Goal: Information Seeking & Learning: Learn about a topic

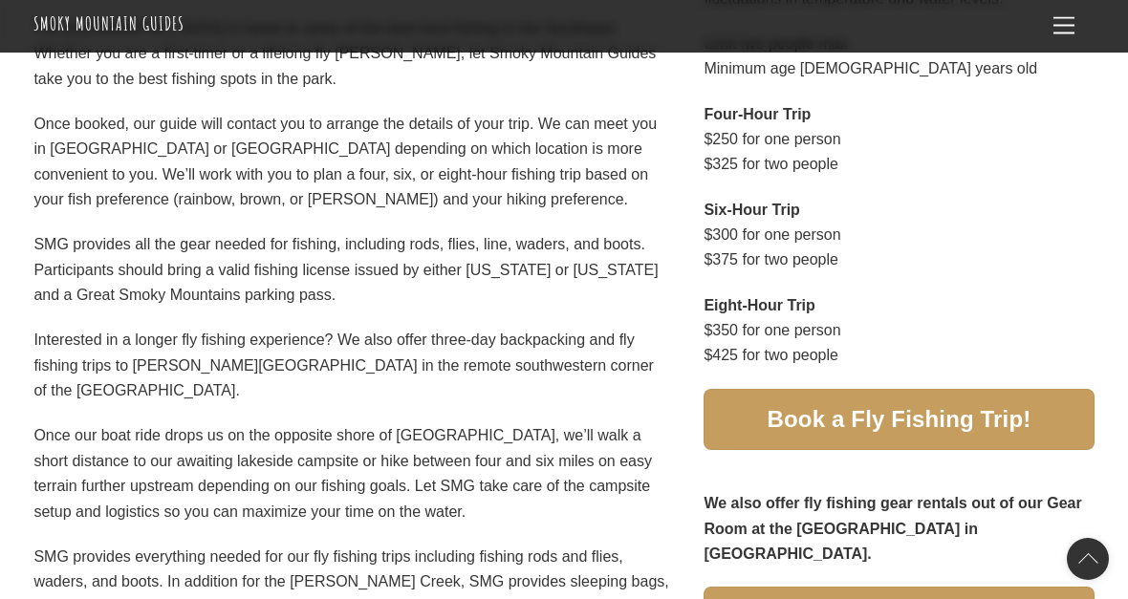
scroll to position [1000, 0]
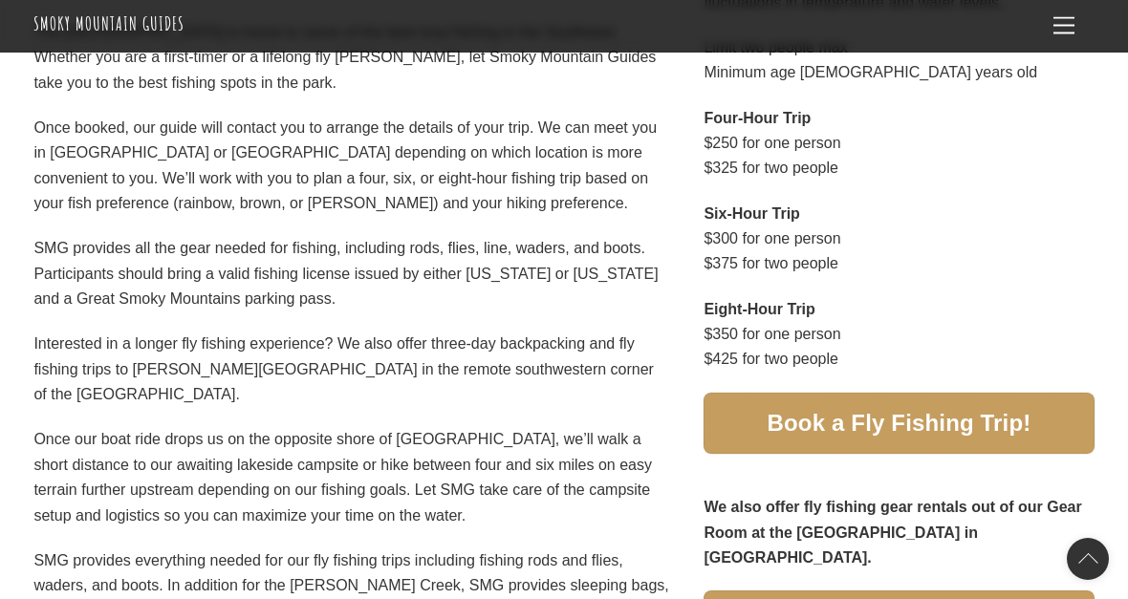
click at [994, 421] on span "Book a Fly Fishing Trip!" at bounding box center [899, 424] width 264 height 20
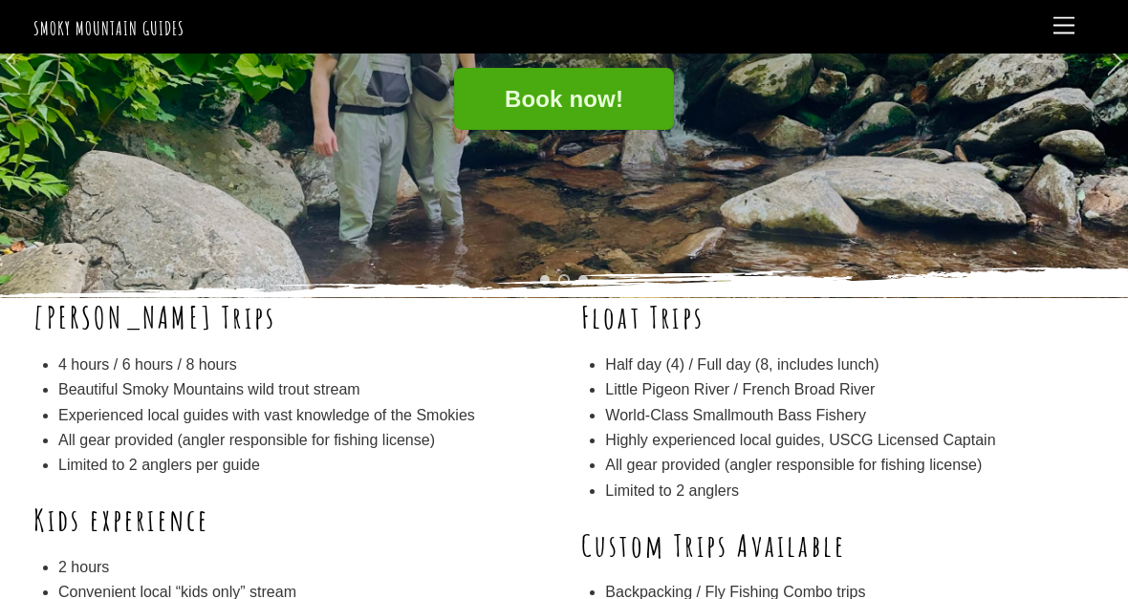
scroll to position [0, 0]
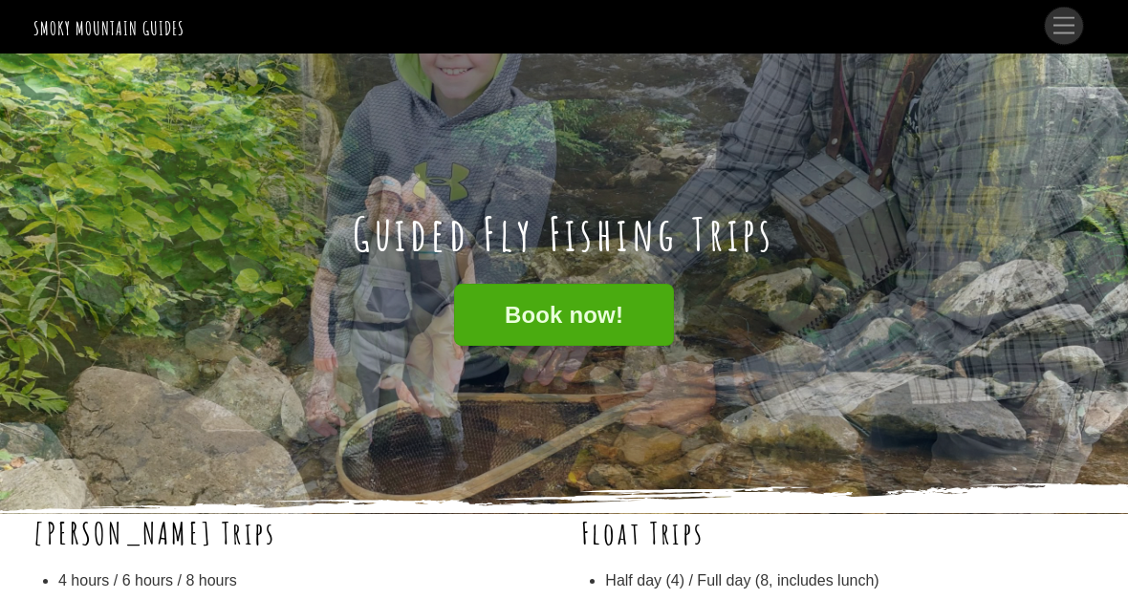
click at [1068, 32] on span "Menu" at bounding box center [1063, 25] width 21 height 17
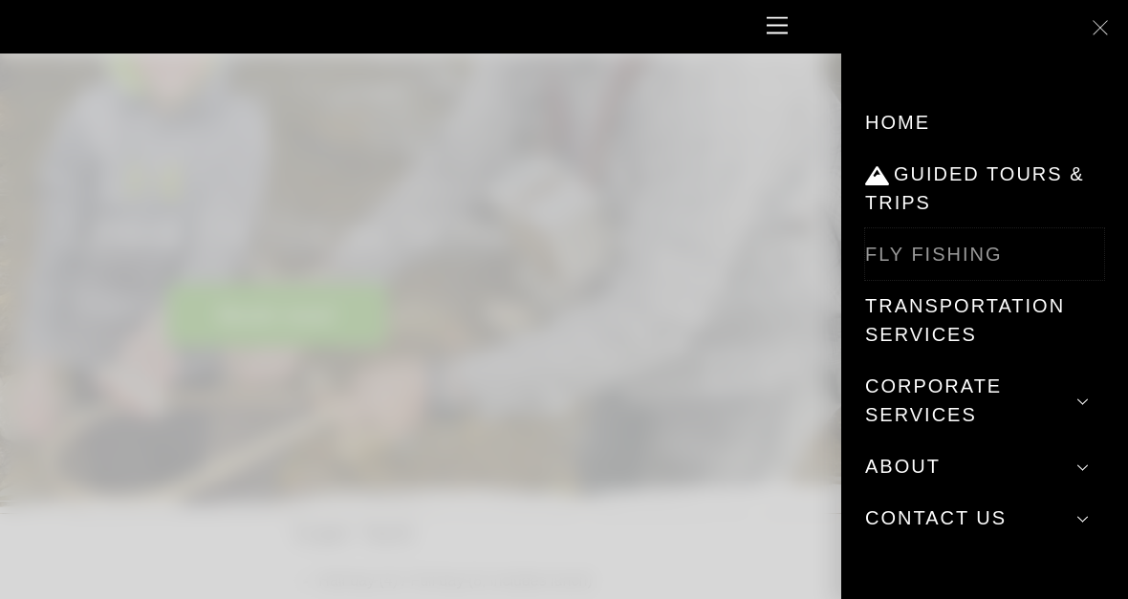
click at [920, 266] on link "Fly Fishing" at bounding box center [984, 254] width 239 height 52
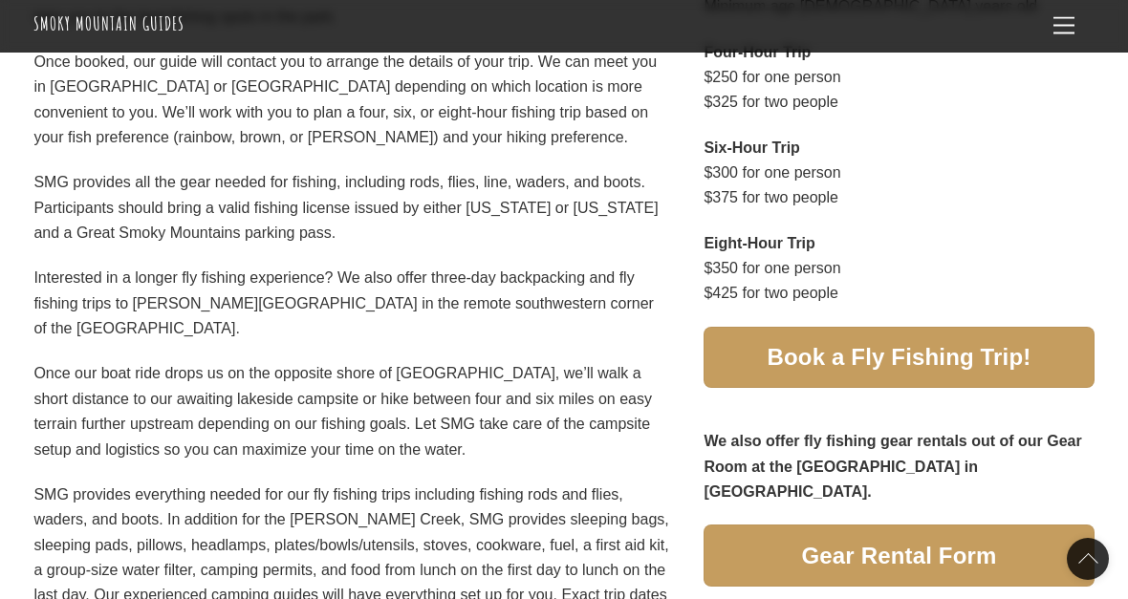
scroll to position [1084, 0]
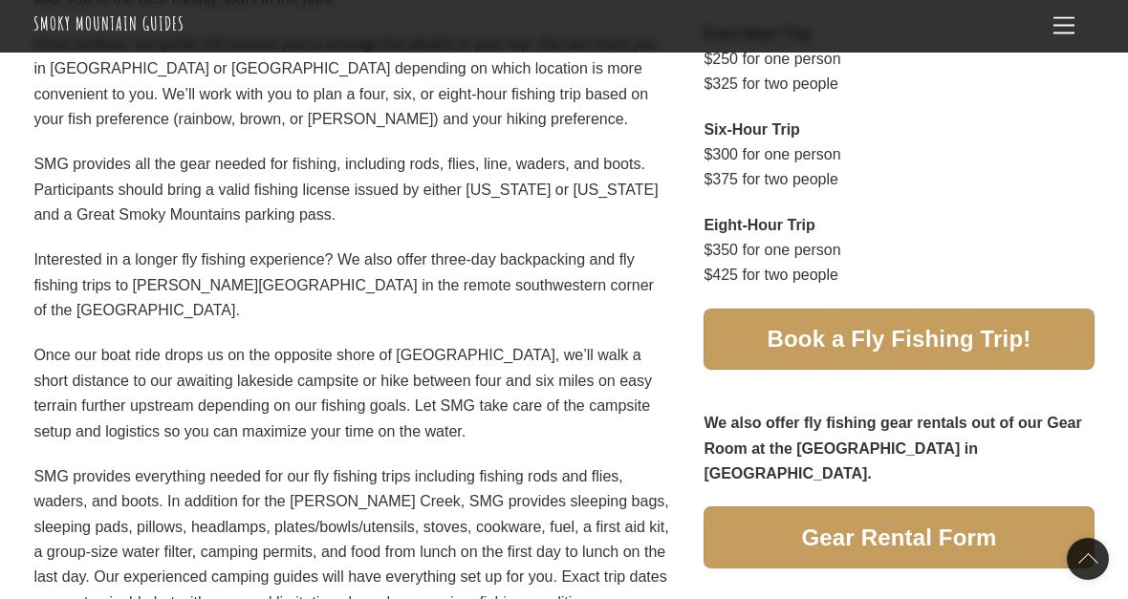
click at [877, 338] on span "Book a Fly Fishing Trip!" at bounding box center [899, 340] width 264 height 20
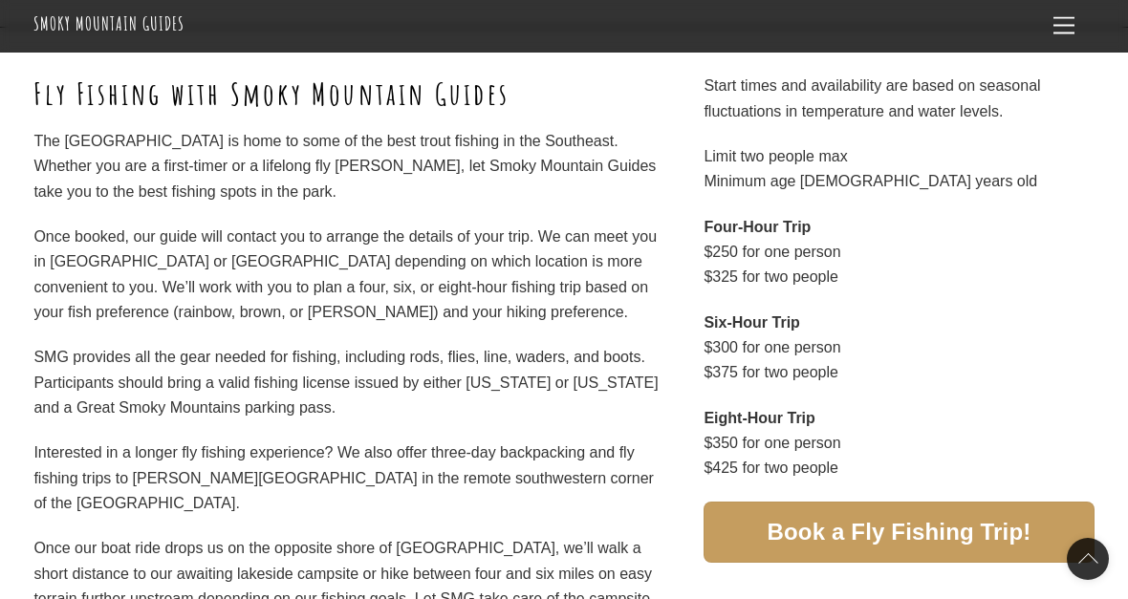
scroll to position [886, 0]
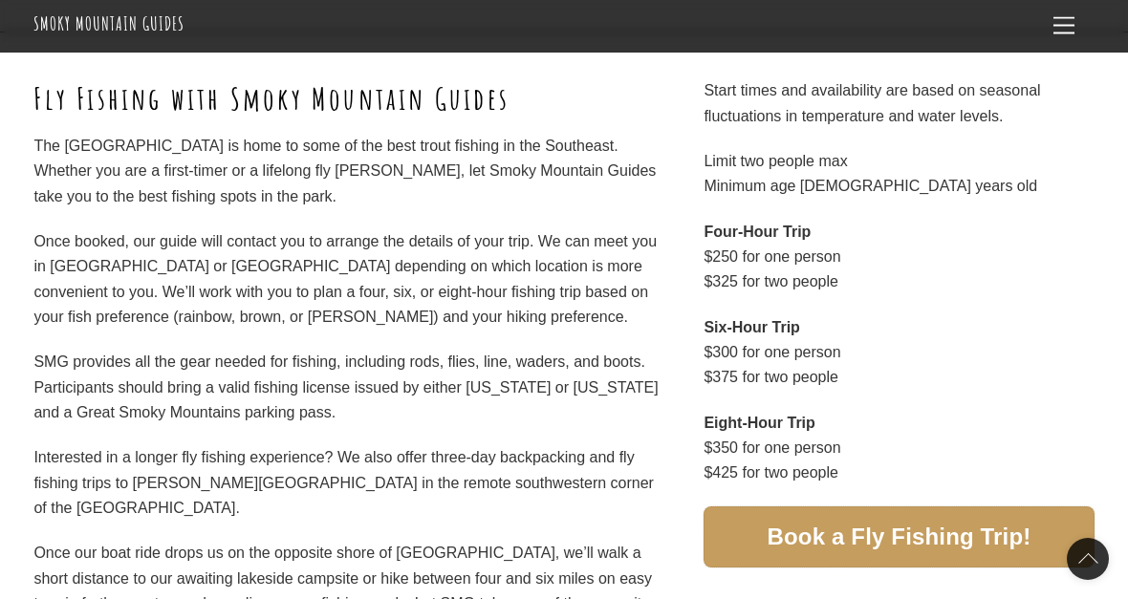
click at [874, 543] on span "Book a Fly Fishing Trip!" at bounding box center [899, 538] width 264 height 20
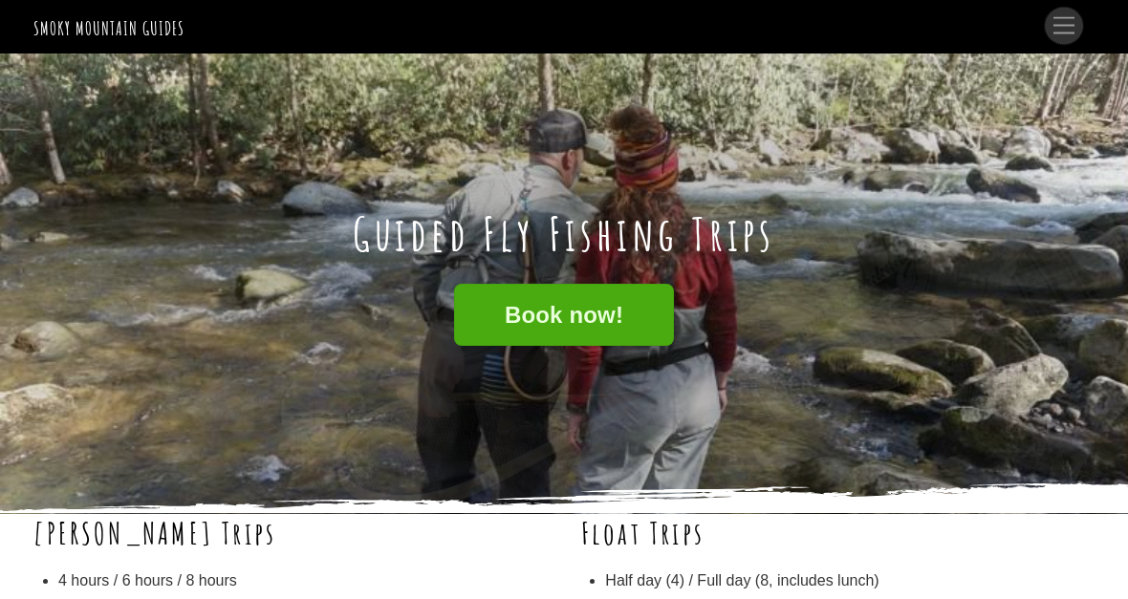
click at [1060, 40] on link "Menu" at bounding box center [1064, 26] width 38 height 37
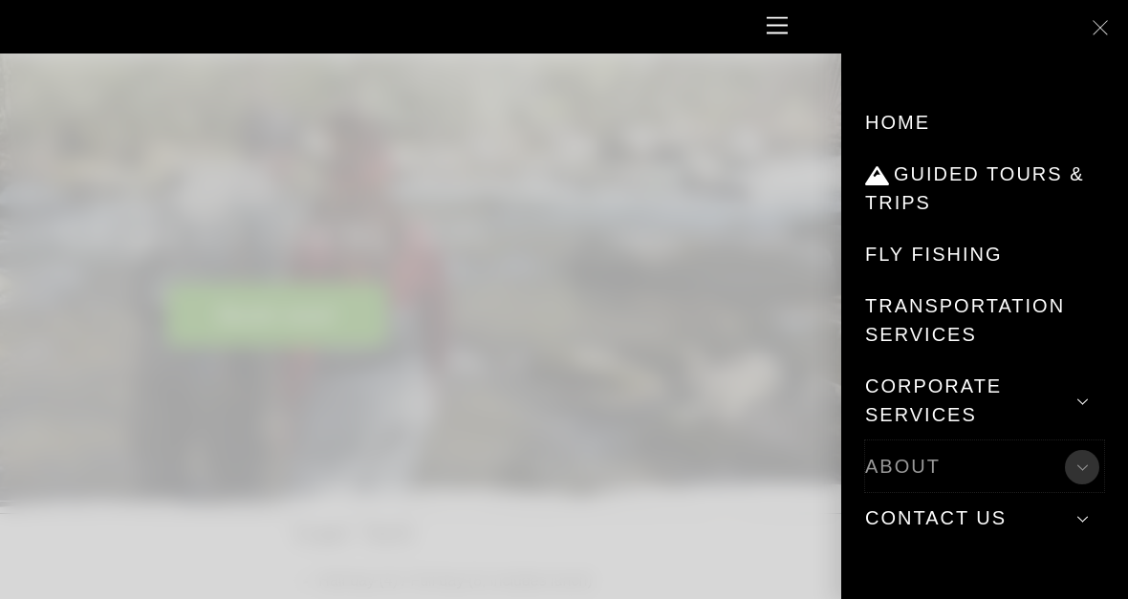
click at [1086, 474] on span at bounding box center [1082, 467] width 34 height 34
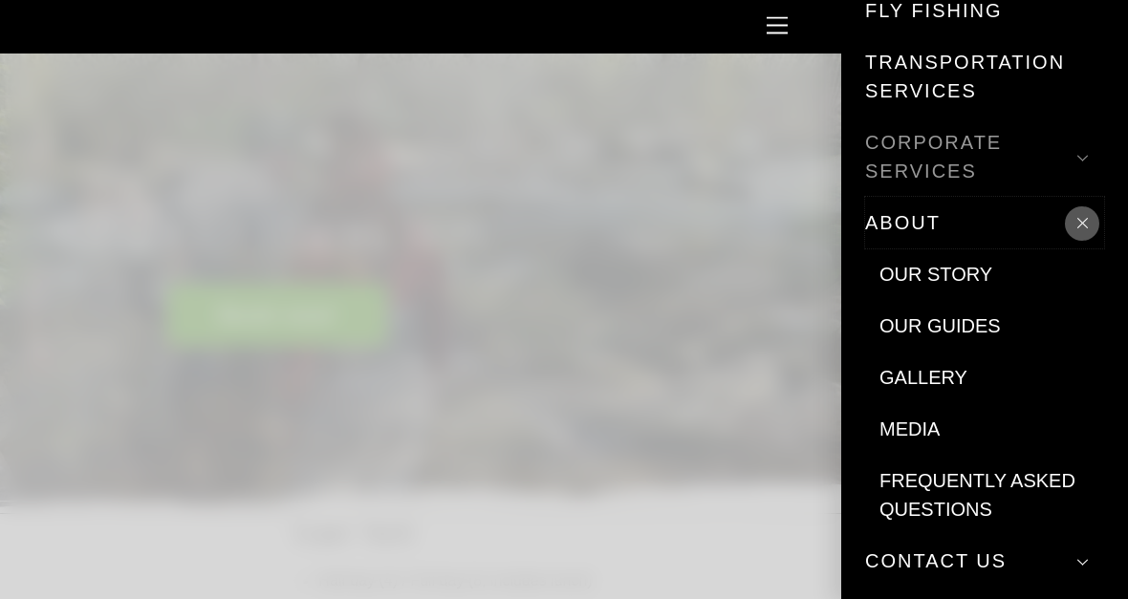
scroll to position [247, 0]
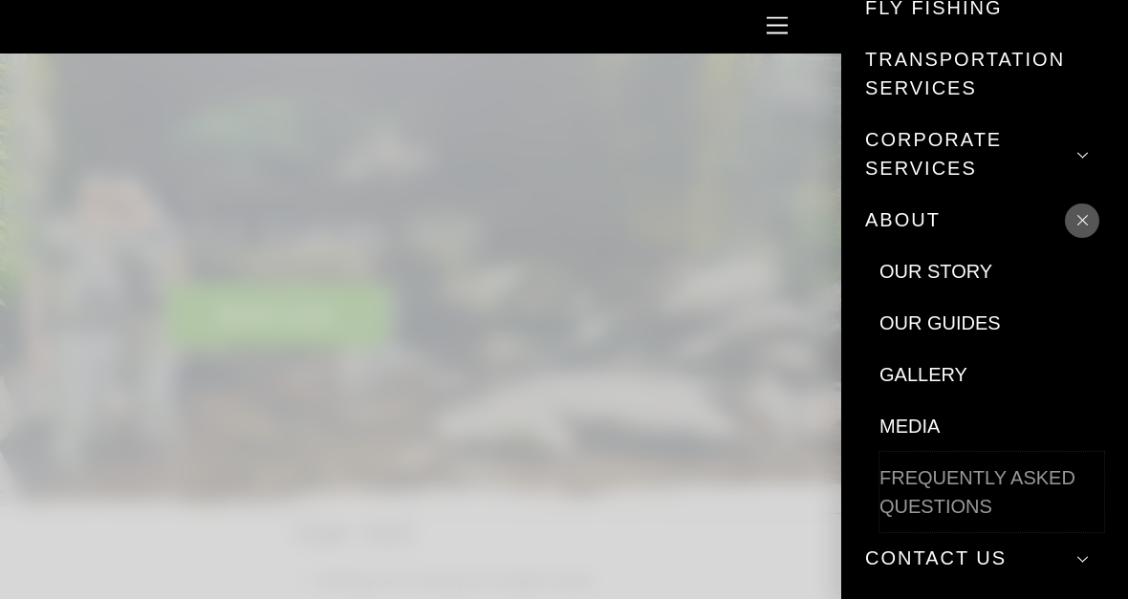
click at [939, 488] on link "Frequently Asked Questions" at bounding box center [991, 492] width 225 height 80
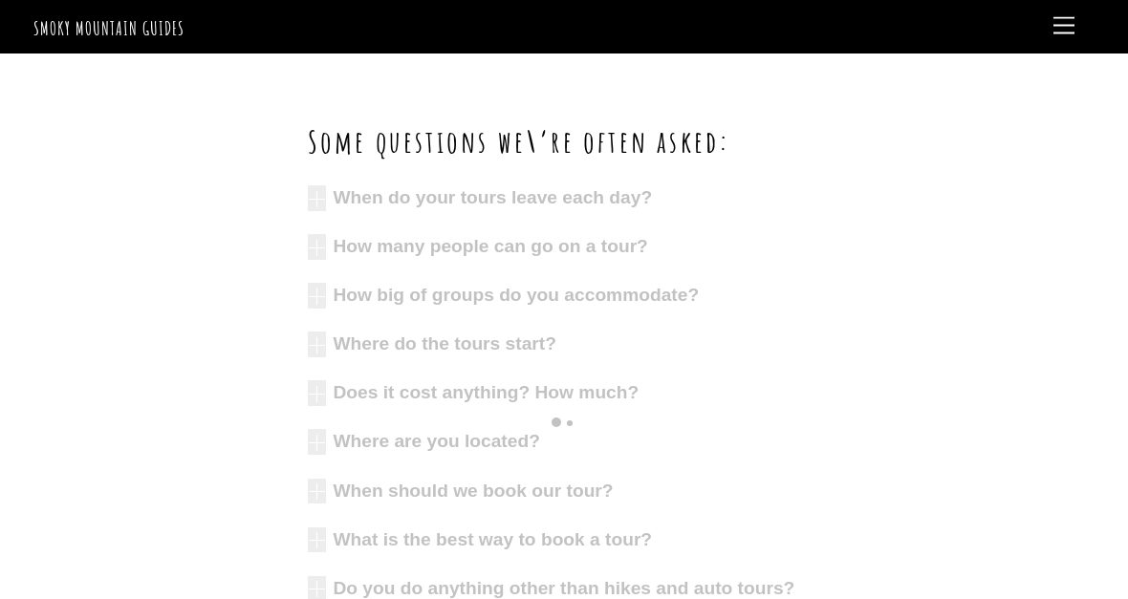
scroll to position [482, 0]
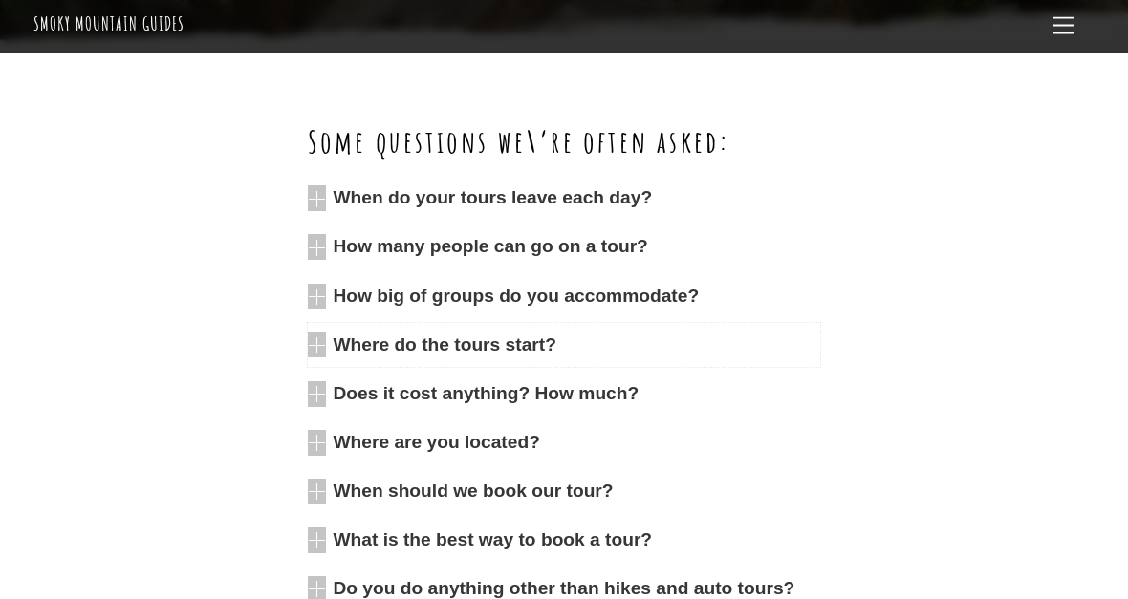
click at [494, 354] on span "Where do the tours start?" at bounding box center [576, 346] width 487 height 26
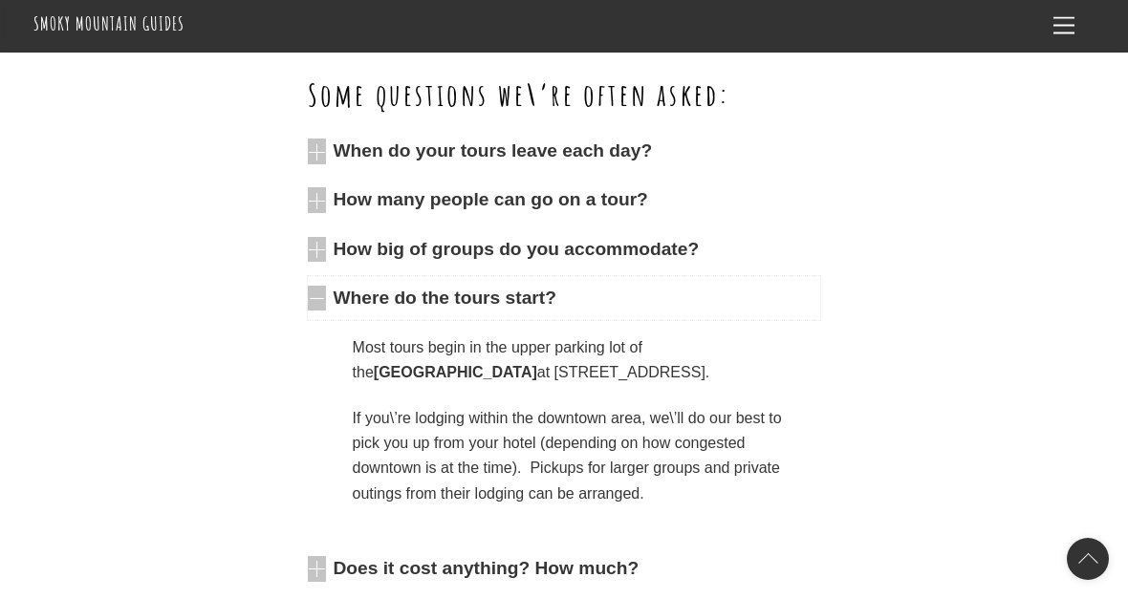
scroll to position [532, 0]
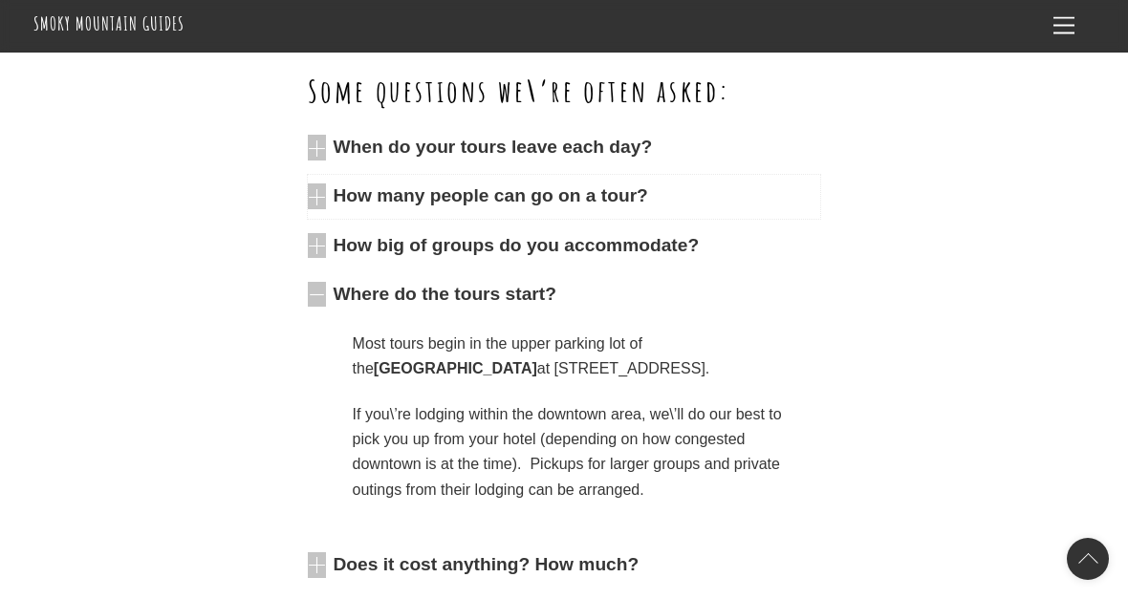
click at [588, 205] on span "How many people can go on a tour?" at bounding box center [576, 196] width 487 height 26
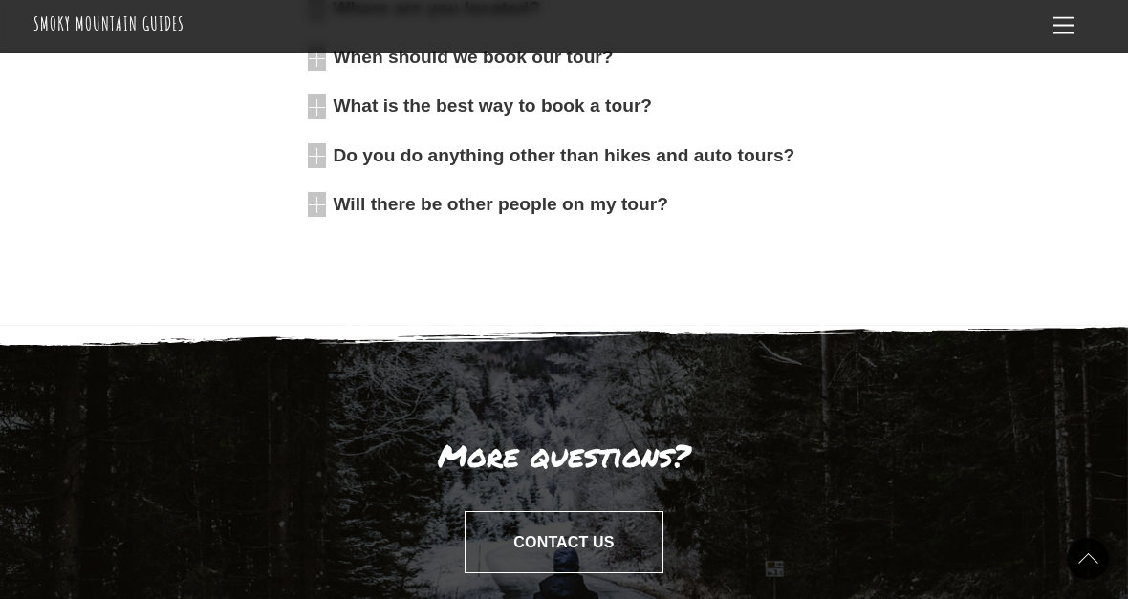
scroll to position [1241, 0]
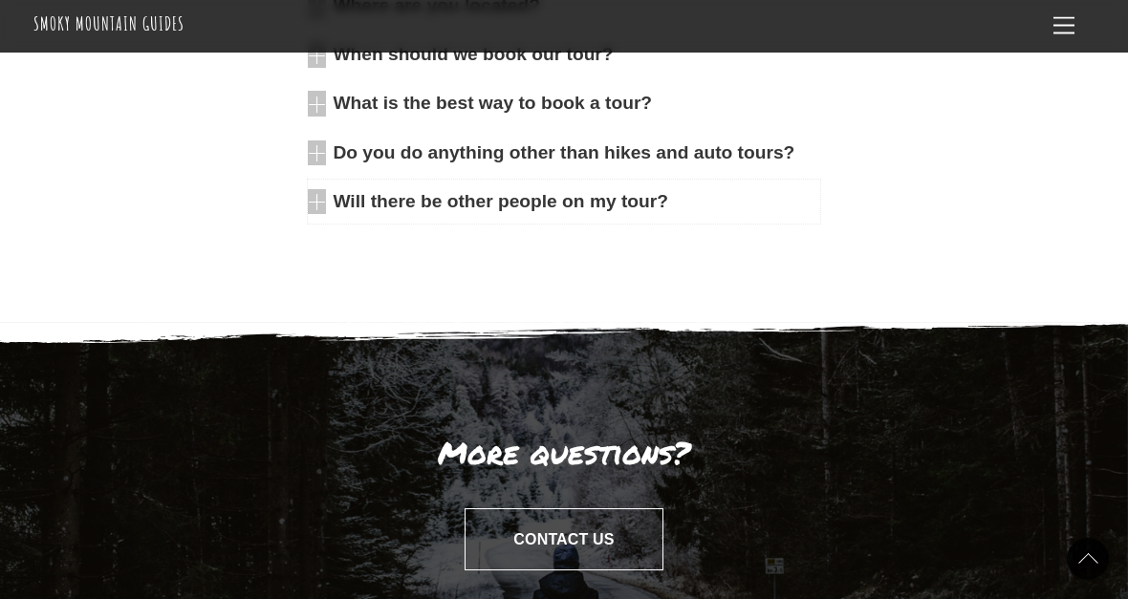
click at [553, 204] on span "Will there be other people on my tour?" at bounding box center [576, 202] width 487 height 26
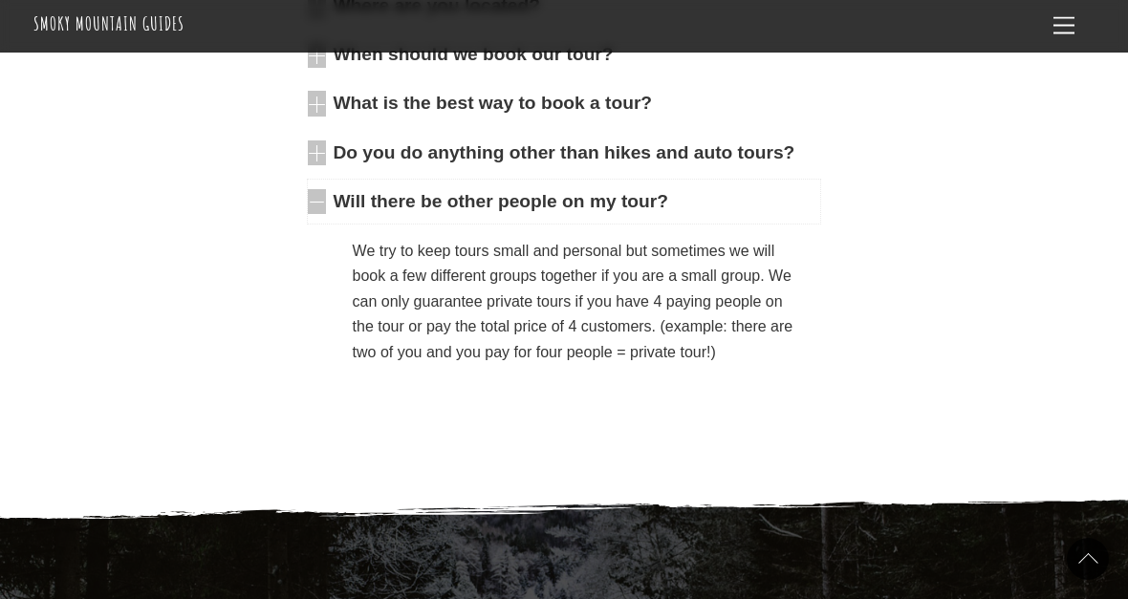
scroll to position [1160, 0]
